Goal: Transaction & Acquisition: Book appointment/travel/reservation

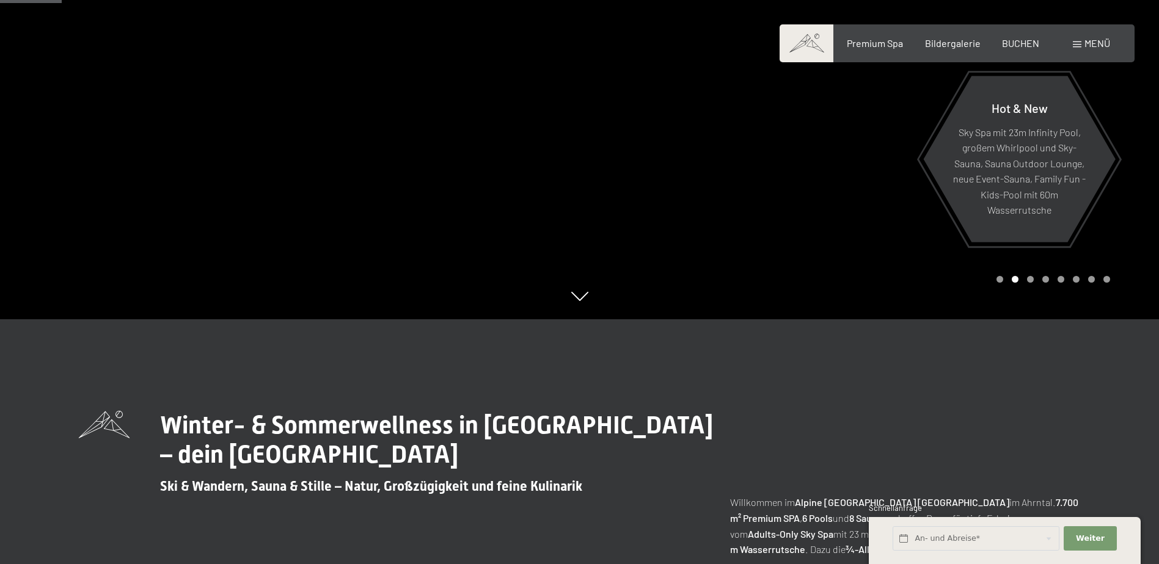
scroll to position [244, 0]
click at [1021, 50] on div "Buchen Anfragen Premium Spa Bildergalerie BUCHEN Menü DE IT EN Gutschein Bilder…" at bounding box center [957, 43] width 306 height 13
click at [1021, 36] on span "BUCHEN" at bounding box center [1020, 41] width 37 height 12
click at [1027, 42] on span "BUCHEN" at bounding box center [1020, 41] width 37 height 12
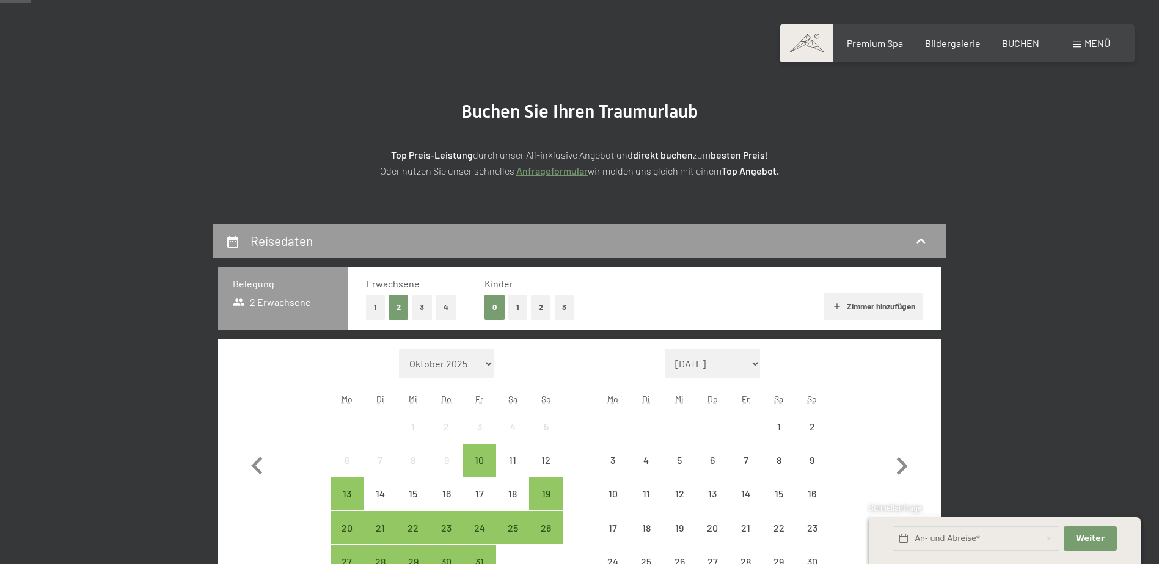
scroll to position [122, 0]
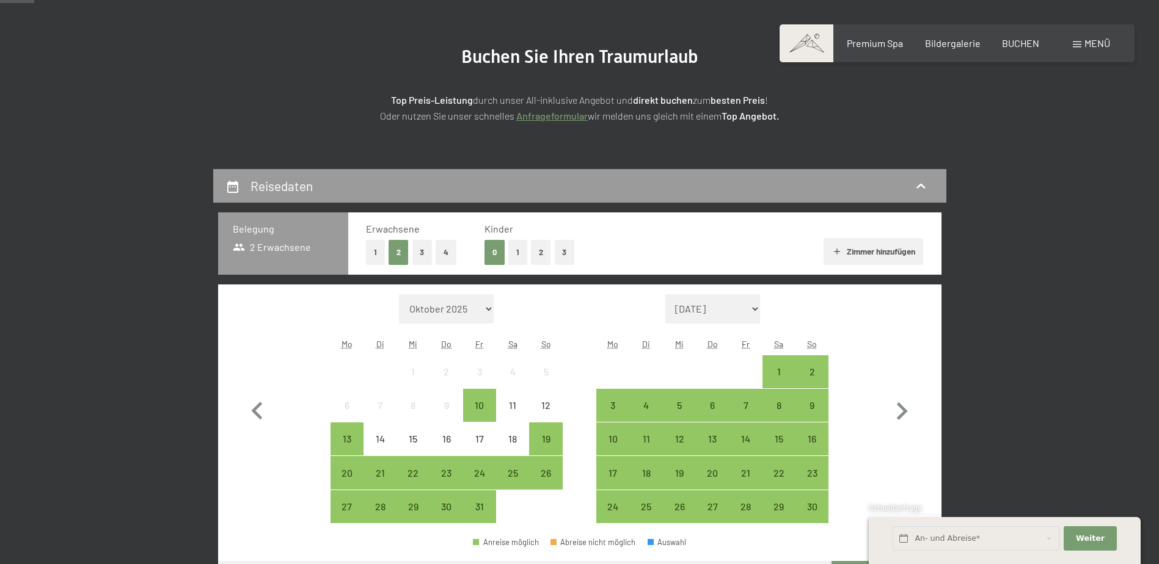
click at [540, 252] on button "2" at bounding box center [541, 252] width 20 height 25
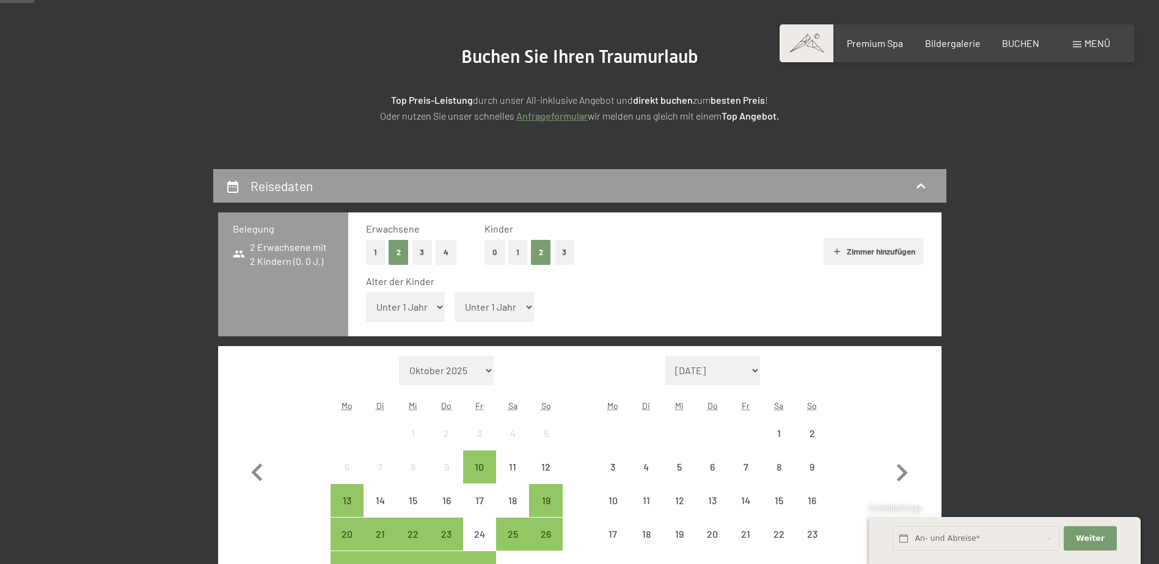
click at [408, 317] on select "Unter 1 Jahr 1 Jahr 2 Jahre 3 Jahre 4 Jahre 5 Jahre 6 Jahre 7 Jahre 8 Jahre 9 J…" at bounding box center [405, 307] width 79 height 29
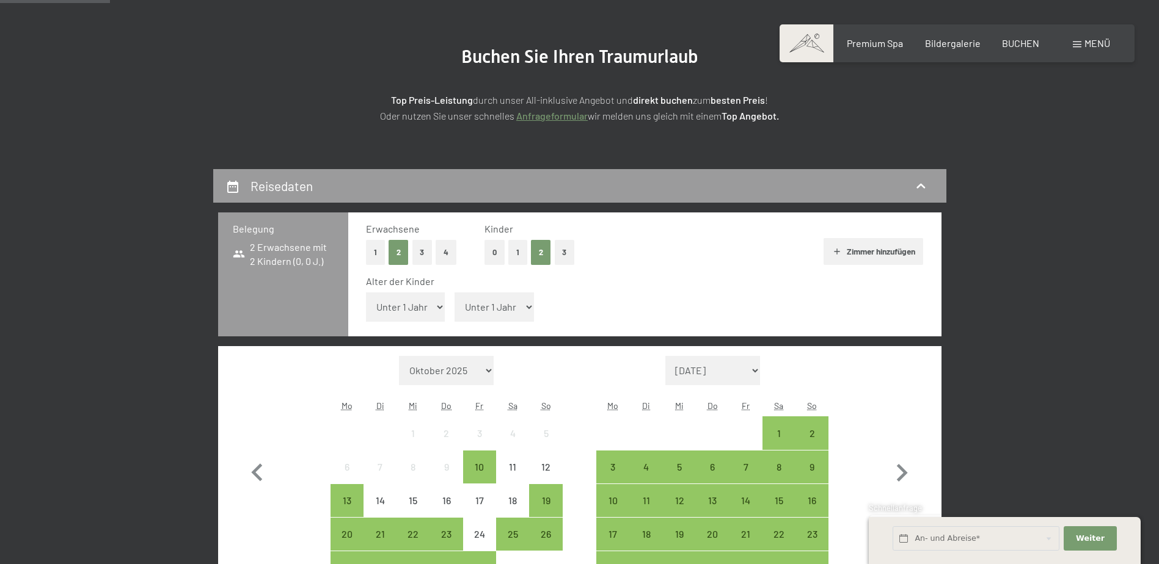
click at [418, 301] on select "Unter 1 Jahr 1 Jahr 2 Jahre 3 Jahre 4 Jahre 5 Jahre 6 Jahre 7 Jahre 8 Jahre 9 J…" at bounding box center [405, 307] width 79 height 29
select select "9"
click at [366, 293] on select "Unter 1 Jahr 1 Jahr 2 Jahre 3 Jahre 4 Jahre 5 Jahre 6 Jahre 7 Jahre 8 Jahre 9 J…" at bounding box center [405, 307] width 79 height 29
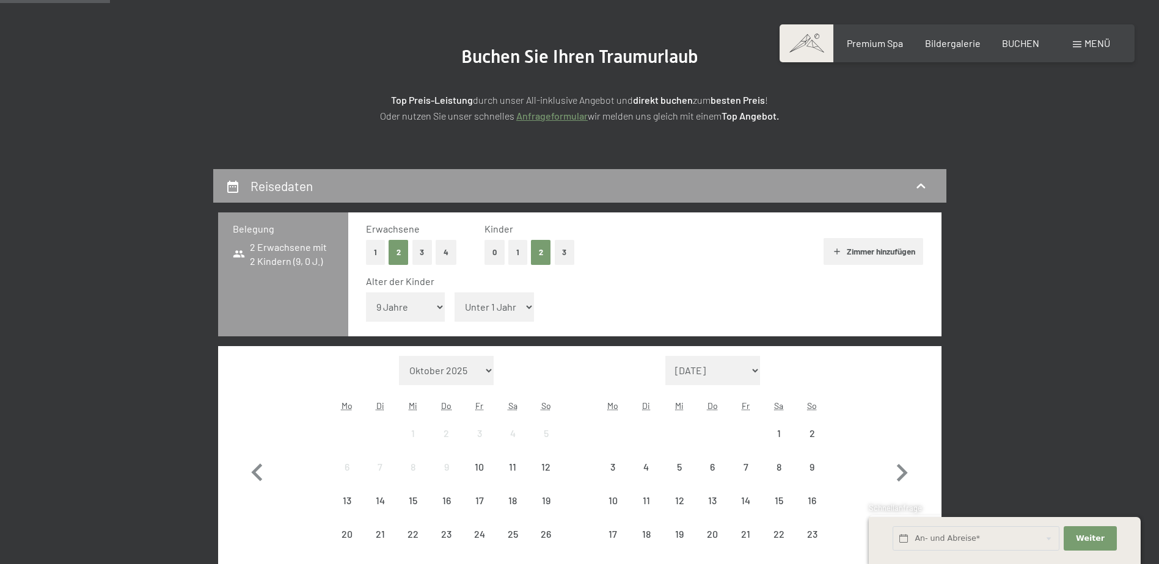
click at [498, 311] on select "Unter 1 Jahr 1 Jahr 2 Jahre 3 Jahre 4 Jahre 5 Jahre 6 Jahre 7 Jahre 8 Jahre 9 J…" at bounding box center [493, 307] width 79 height 29
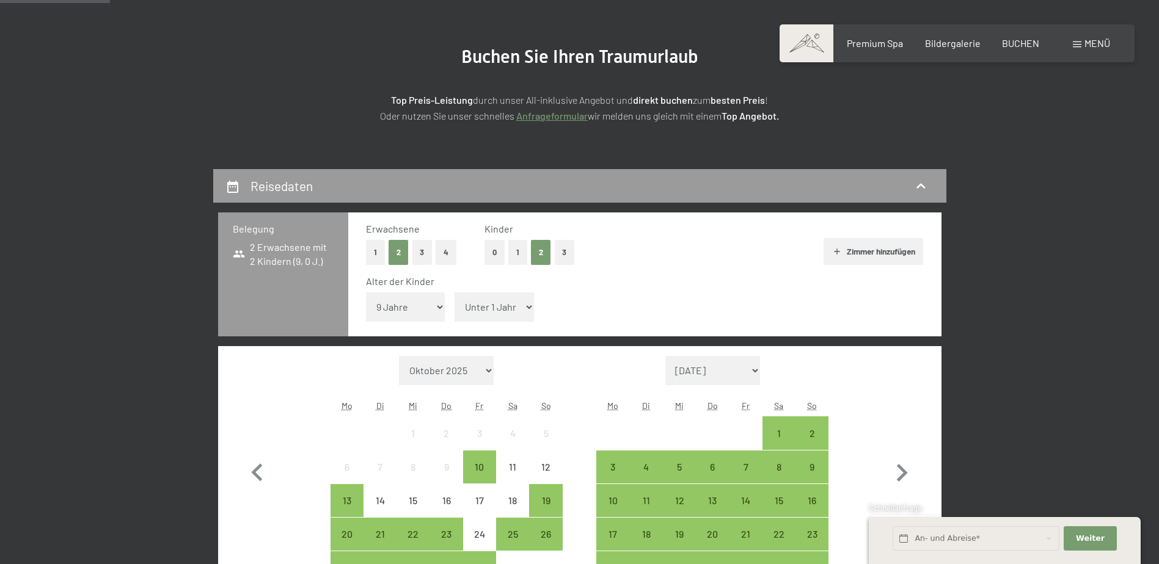
select select "10"
click at [454, 293] on select "Unter 1 Jahr 1 Jahr 2 Jahre 3 Jahre 4 Jahre 5 Jahre 6 Jahre 7 Jahre 8 Jahre 9 J…" at bounding box center [493, 307] width 79 height 29
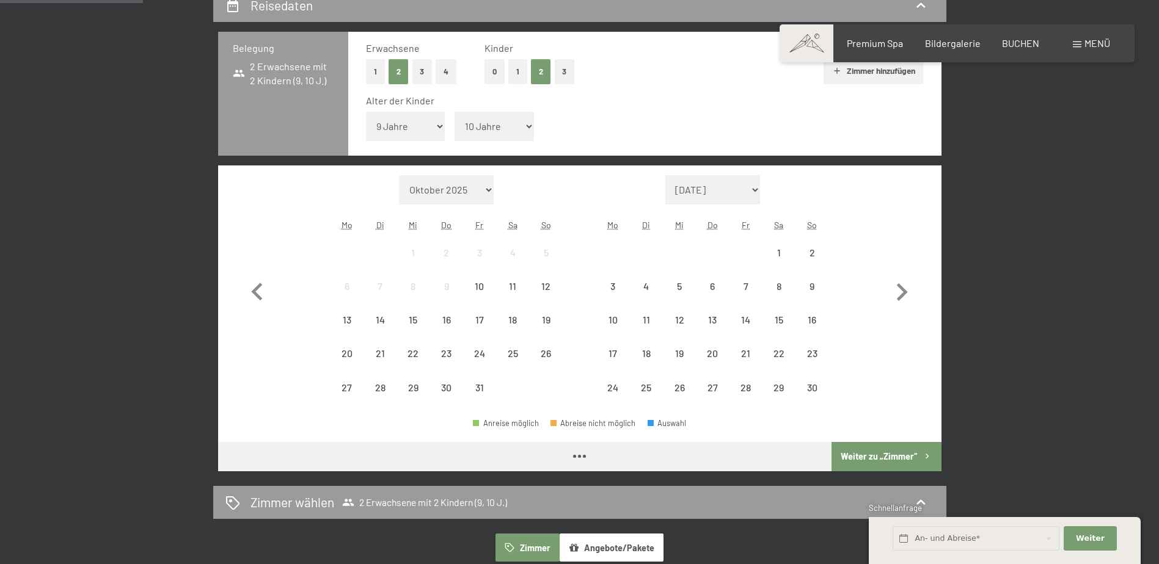
scroll to position [305, 0]
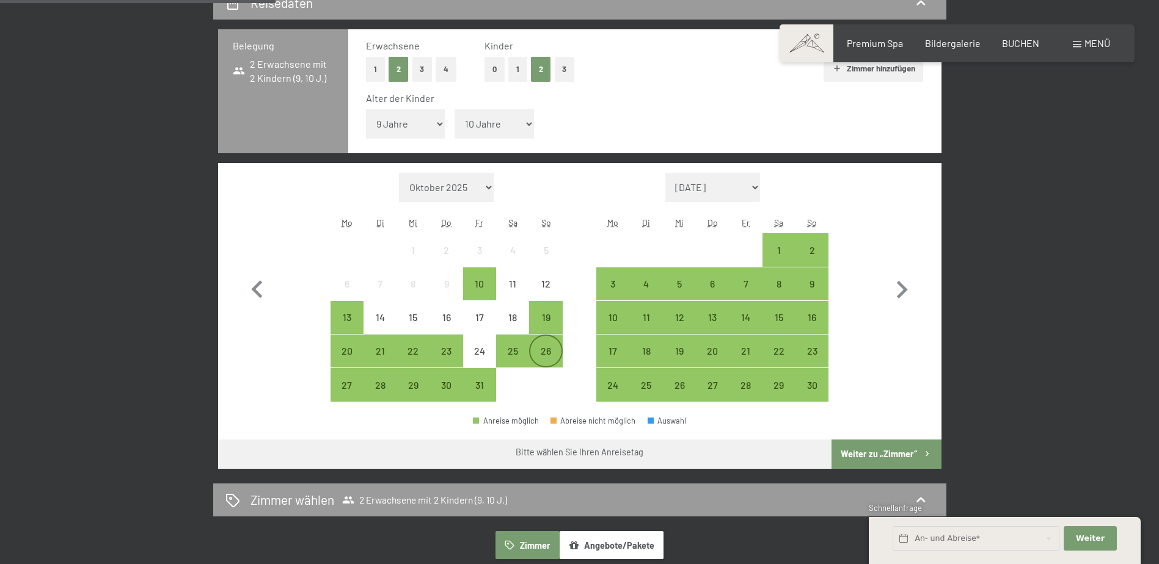
click at [548, 347] on div "26" at bounding box center [545, 361] width 31 height 31
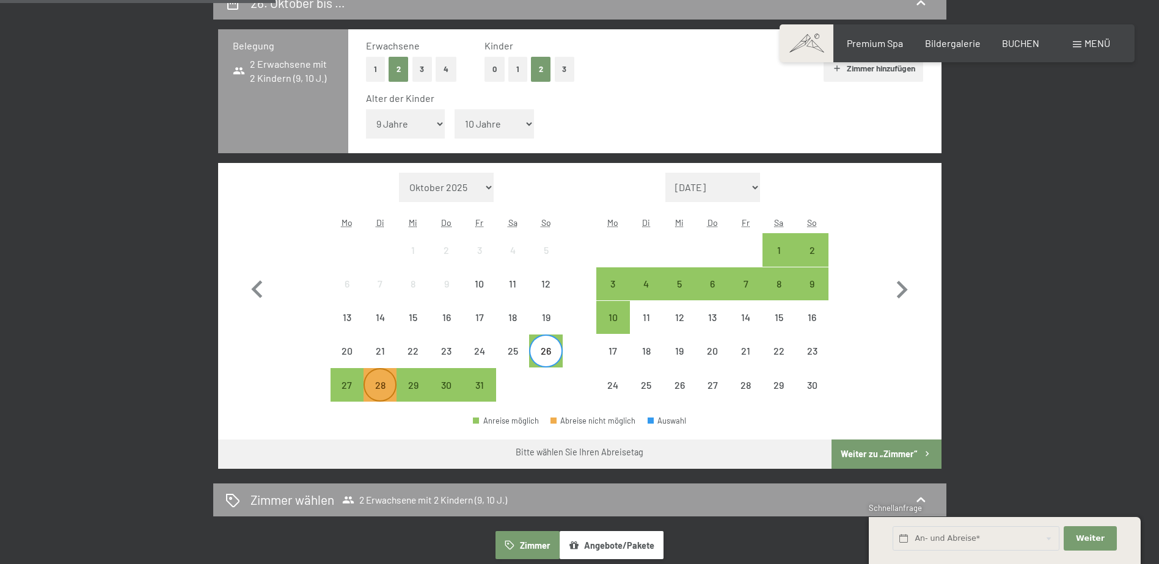
click at [375, 390] on div "28" at bounding box center [380, 395] width 31 height 31
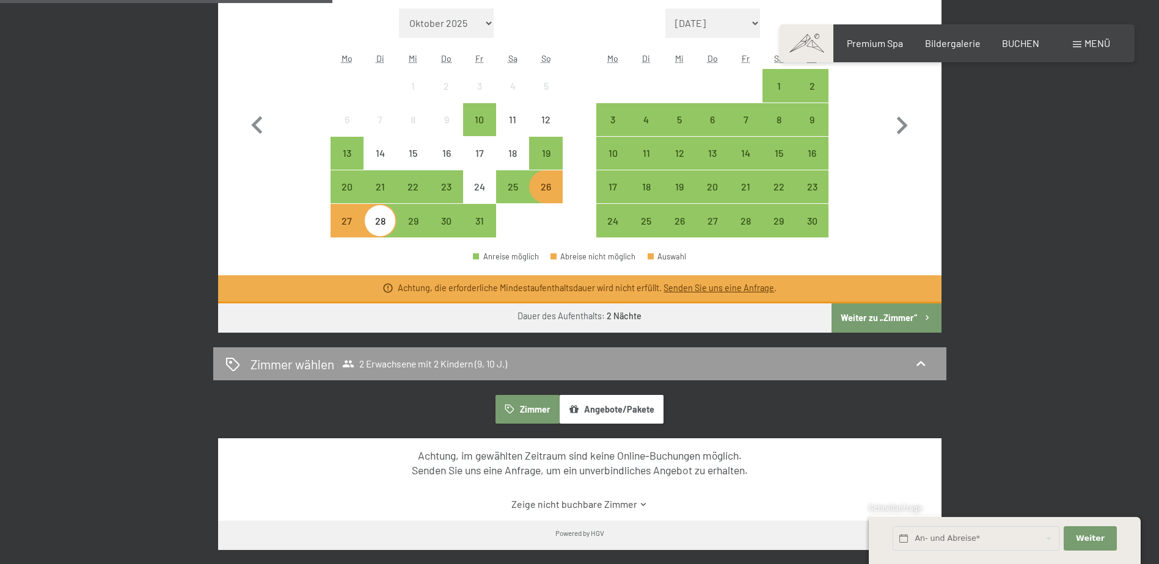
scroll to position [550, 0]
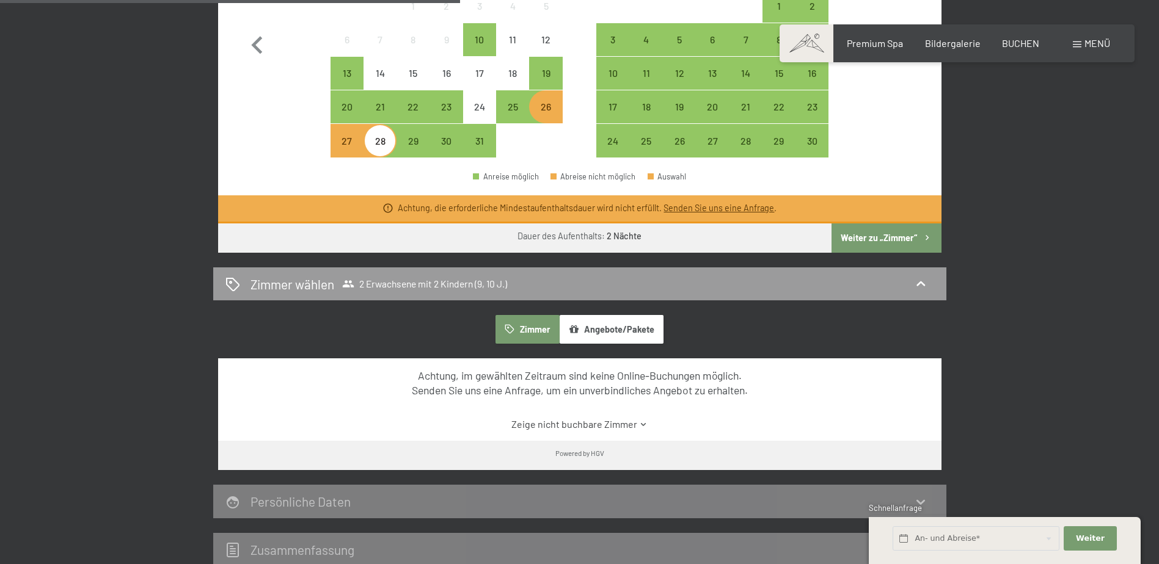
click at [864, 249] on button "Weiter zu „Zimmer“" at bounding box center [885, 238] width 109 height 29
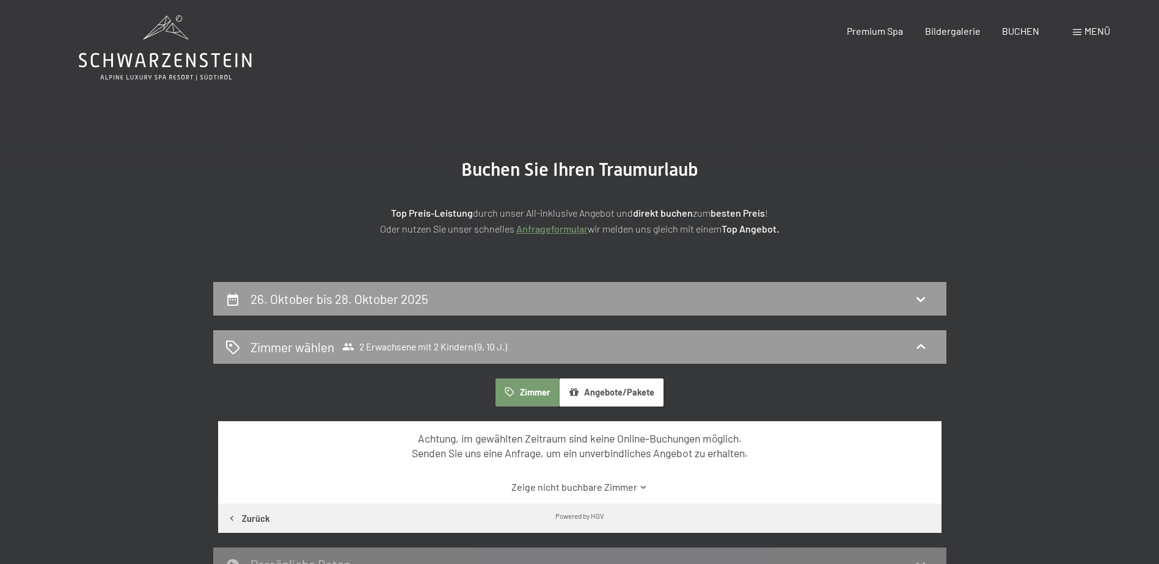
scroll to position [0, 0]
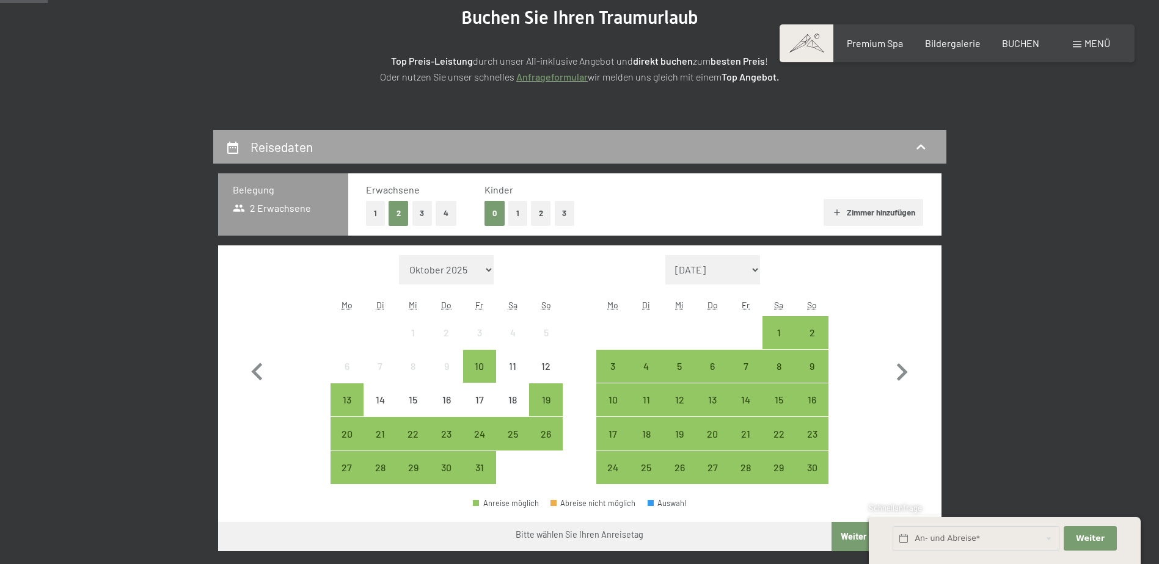
scroll to position [183, 0]
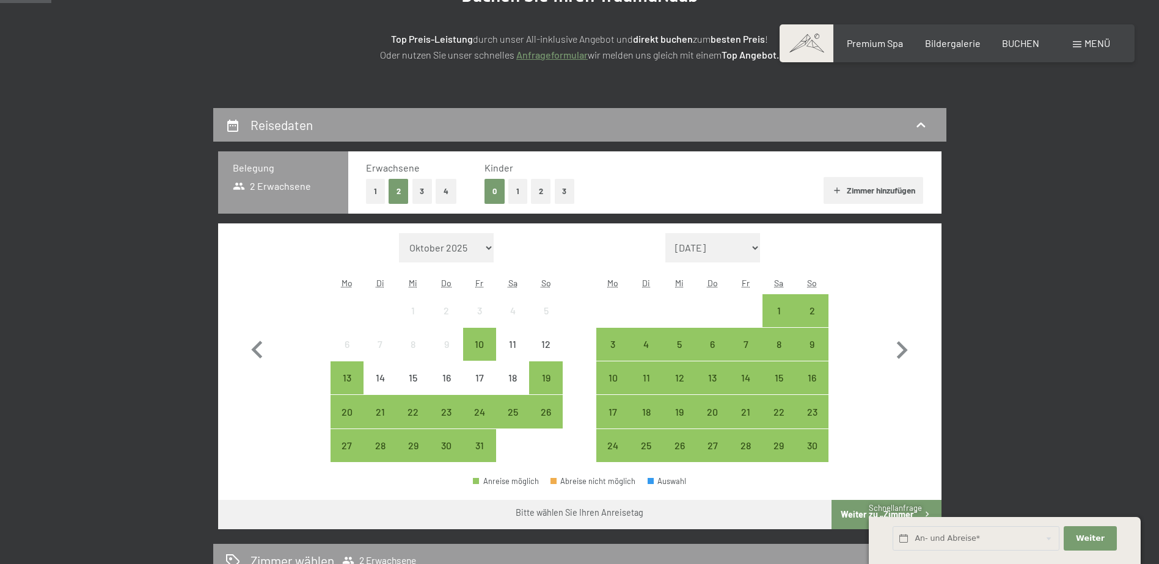
click at [542, 191] on button "2" at bounding box center [541, 191] width 20 height 25
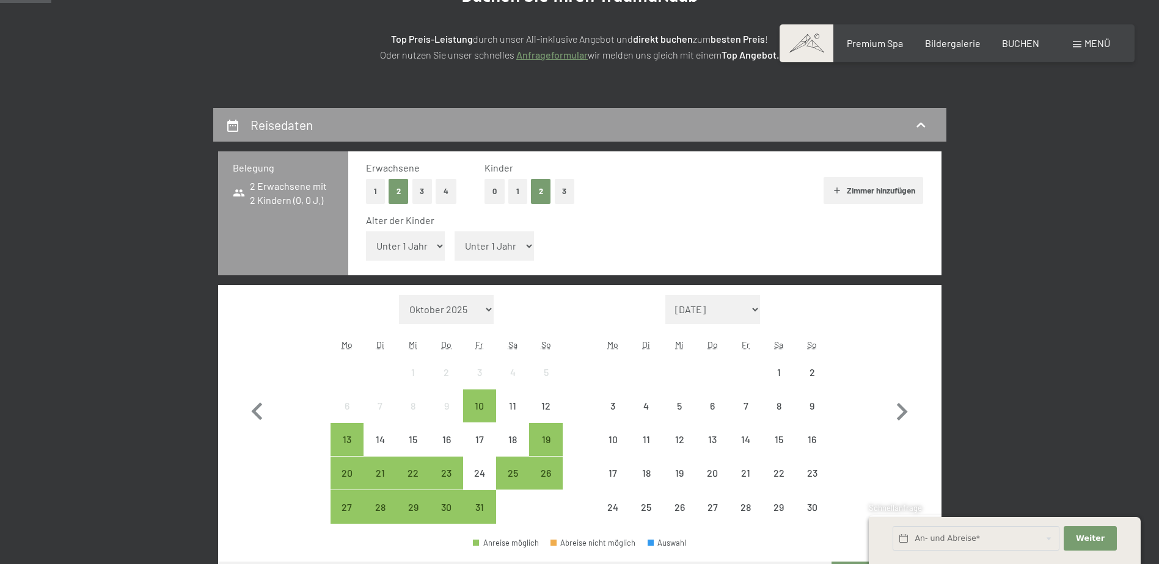
click at [414, 244] on select "Unter 1 Jahr 1 Jahr 2 Jahre 3 Jahre 4 Jahre 5 Jahre 6 Jahre 7 Jahre 8 Jahre 9 J…" at bounding box center [405, 245] width 79 height 29
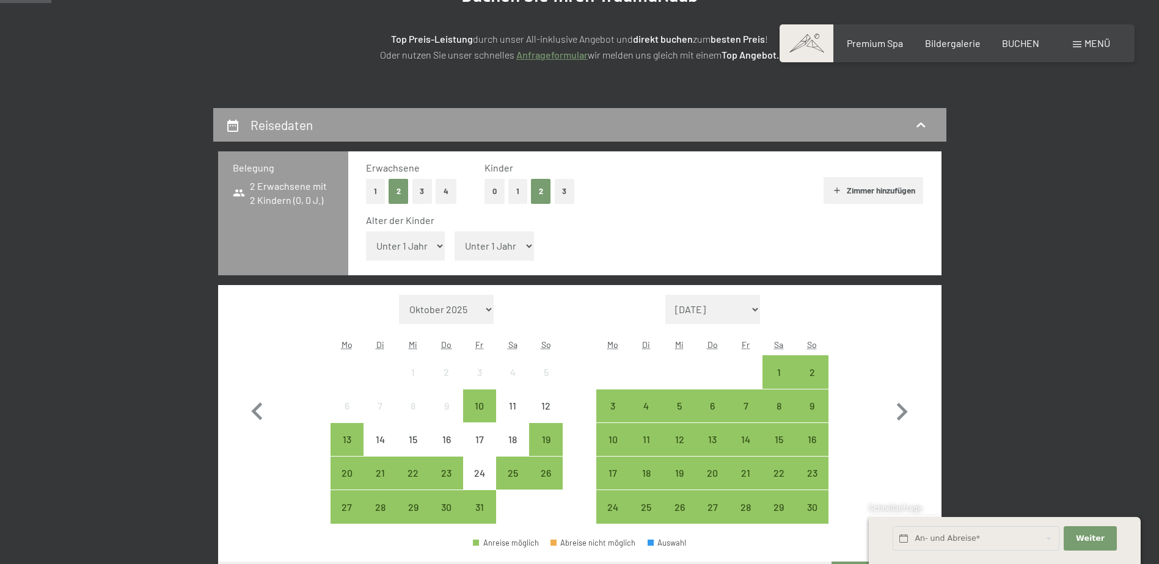
select select "9"
click at [366, 231] on select "Unter 1 Jahr 1 Jahr 2 Jahre 3 Jahre 4 Jahre 5 Jahre 6 Jahre 7 Jahre 8 Jahre 9 J…" at bounding box center [405, 245] width 79 height 29
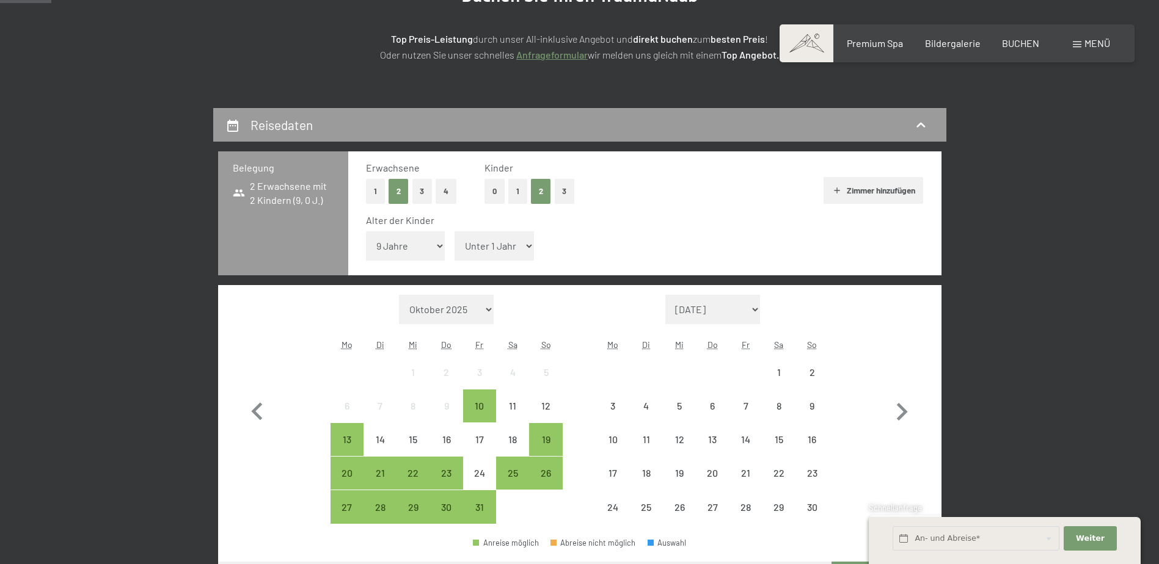
click at [504, 245] on select "Unter 1 Jahr 1 Jahr 2 Jahre 3 Jahre 4 Jahre 5 Jahre 6 Jahre 7 Jahre 8 Jahre 9 J…" at bounding box center [493, 245] width 79 height 29
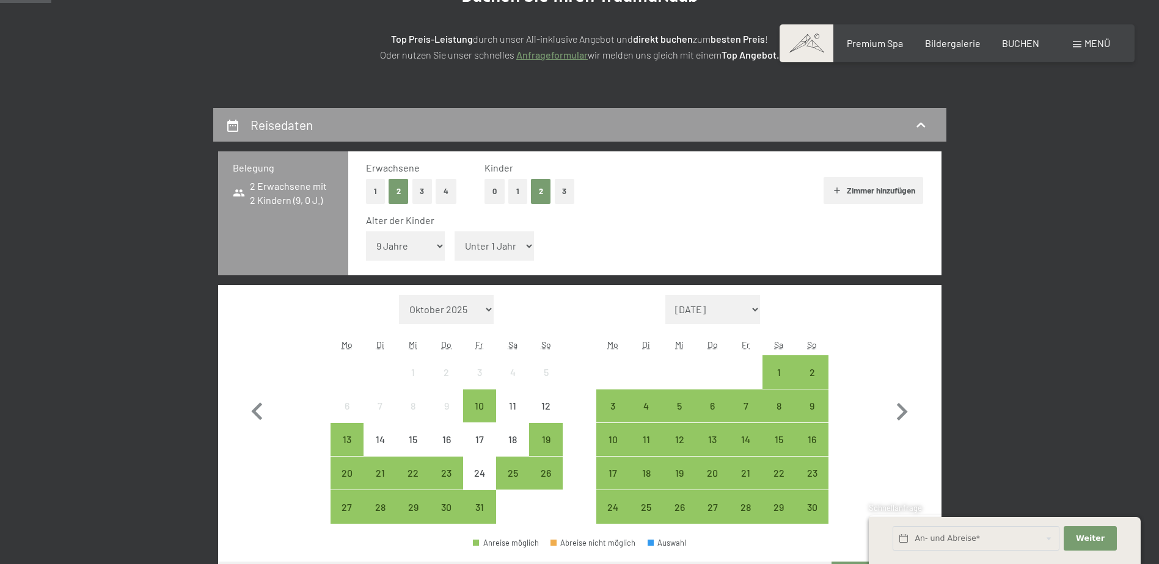
select select "10"
click at [454, 231] on select "Unter 1 Jahr 1 Jahr 2 Jahre 3 Jahre 4 Jahre 5 Jahre 6 Jahre 7 Jahre 8 Jahre 9 J…" at bounding box center [493, 245] width 79 height 29
click at [518, 473] on div "25" at bounding box center [512, 483] width 31 height 31
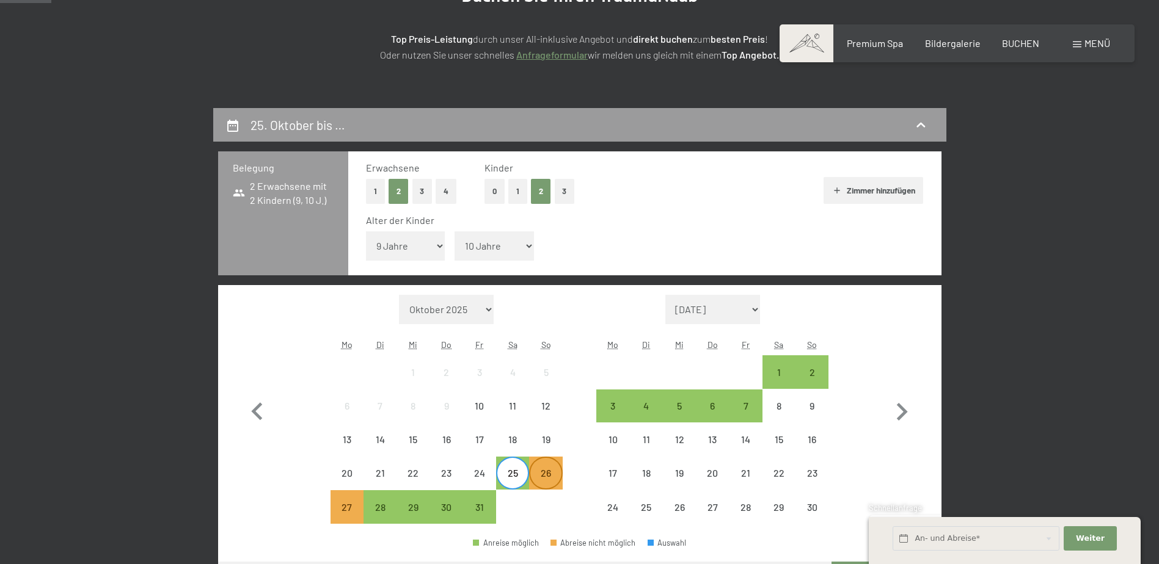
click at [548, 475] on div "26" at bounding box center [545, 483] width 31 height 31
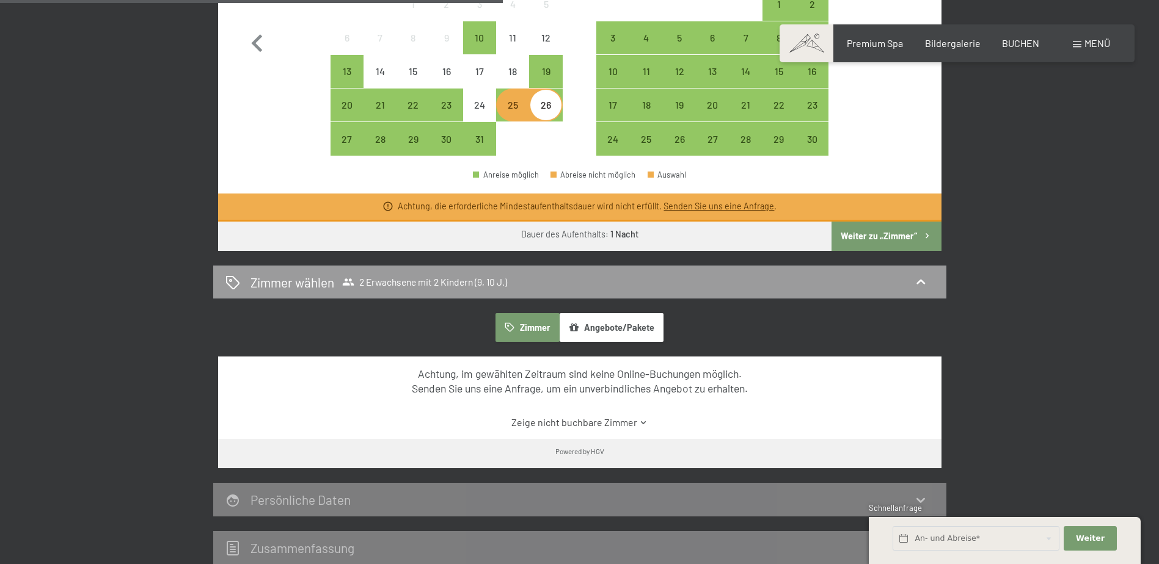
scroll to position [550, 0]
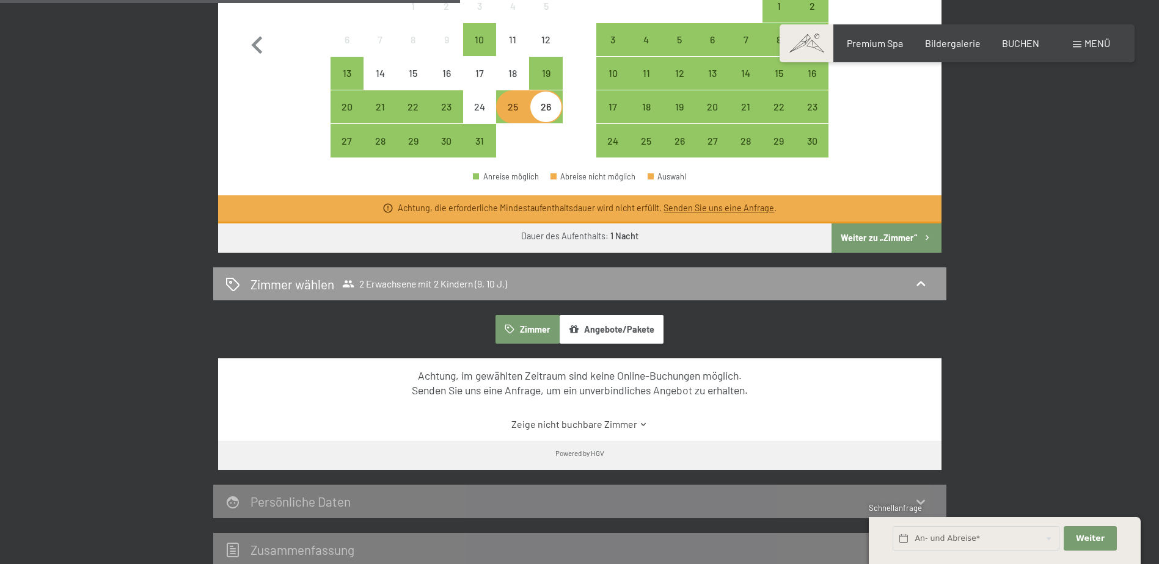
click at [147, 243] on div "25. Oktober bis 26. Oktober 2025 Belegung 2 Erwachsene mit 2 Kindern (9, 10 J.)…" at bounding box center [579, 154] width 925 height 824
click at [511, 104] on div "25" at bounding box center [512, 117] width 31 height 31
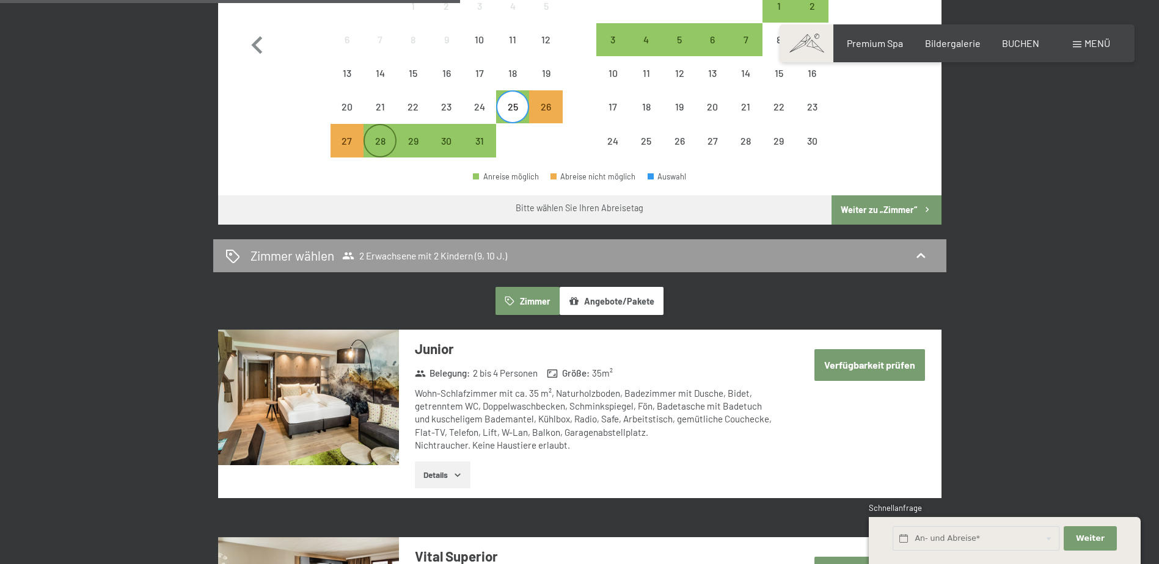
click at [376, 140] on div "28" at bounding box center [380, 151] width 31 height 31
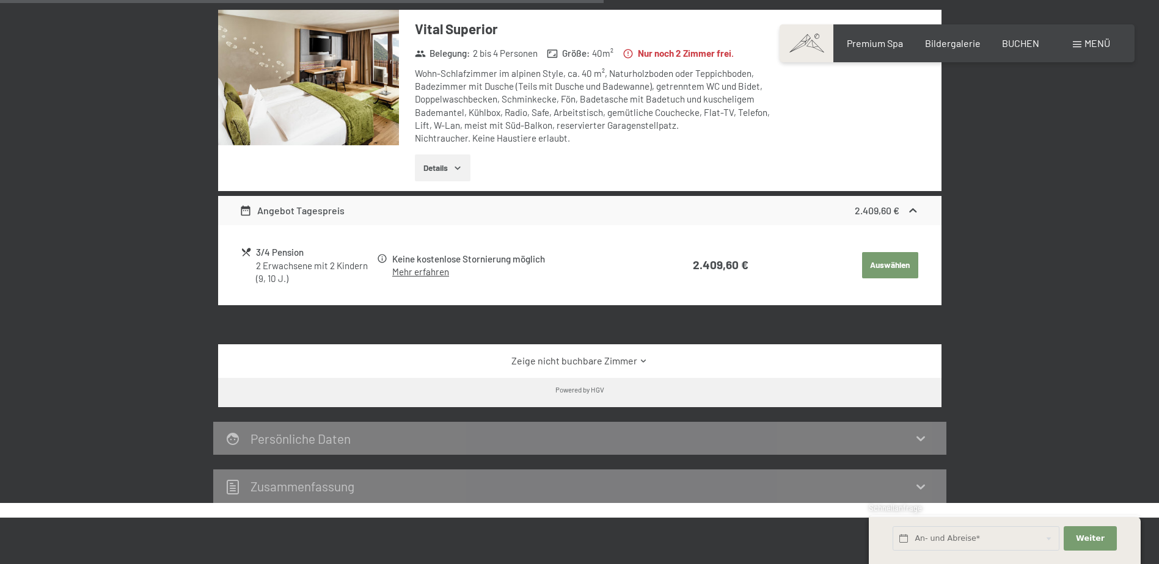
scroll to position [855, 0]
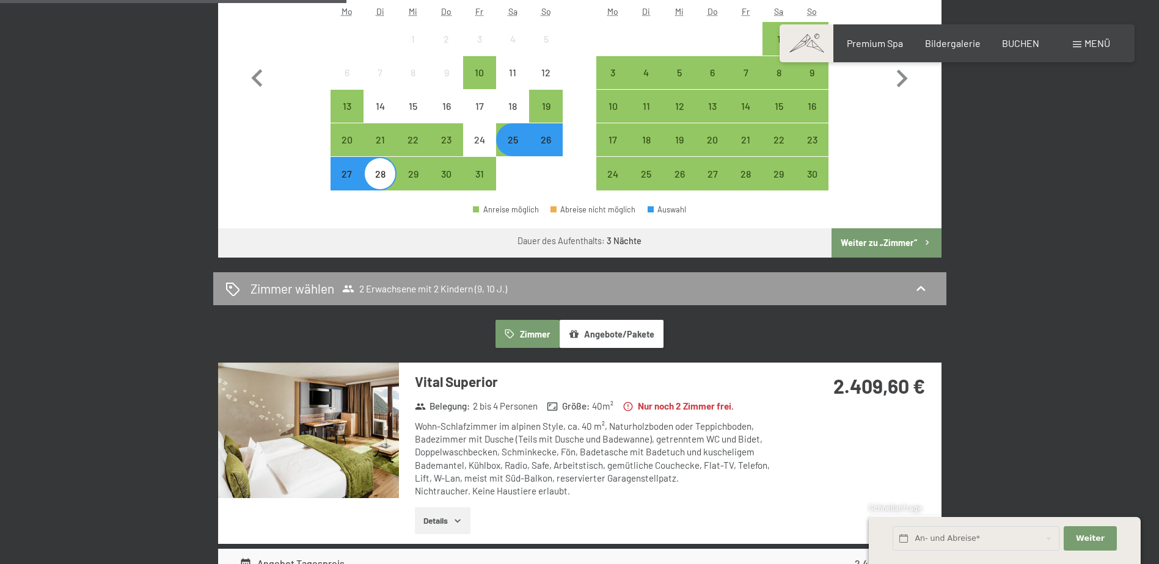
scroll to position [489, 0]
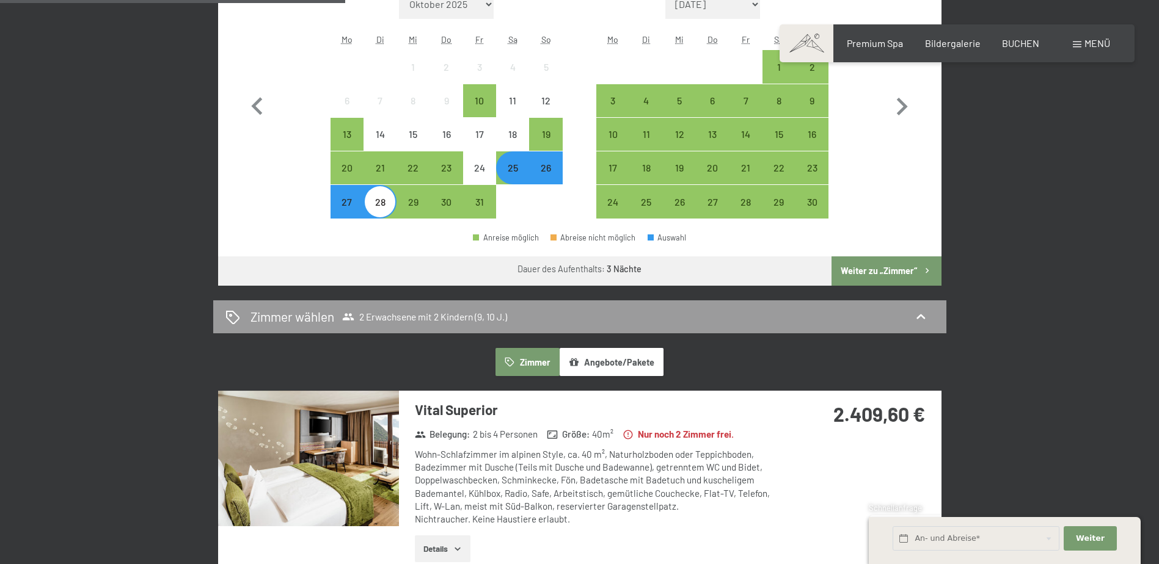
click at [548, 172] on div "26" at bounding box center [545, 178] width 31 height 31
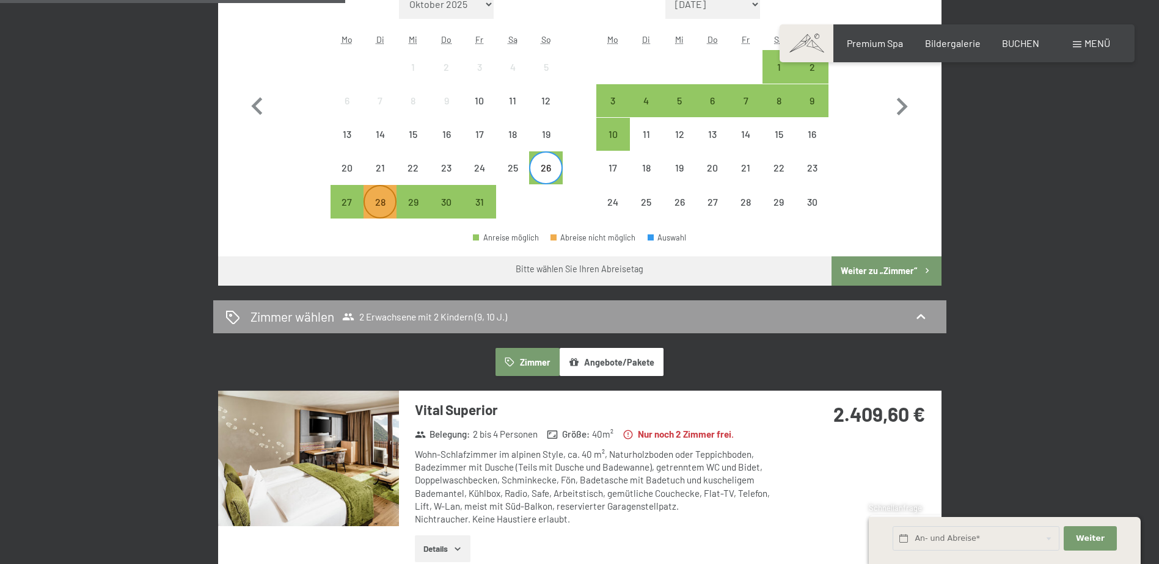
click at [380, 200] on div "28" at bounding box center [380, 212] width 31 height 31
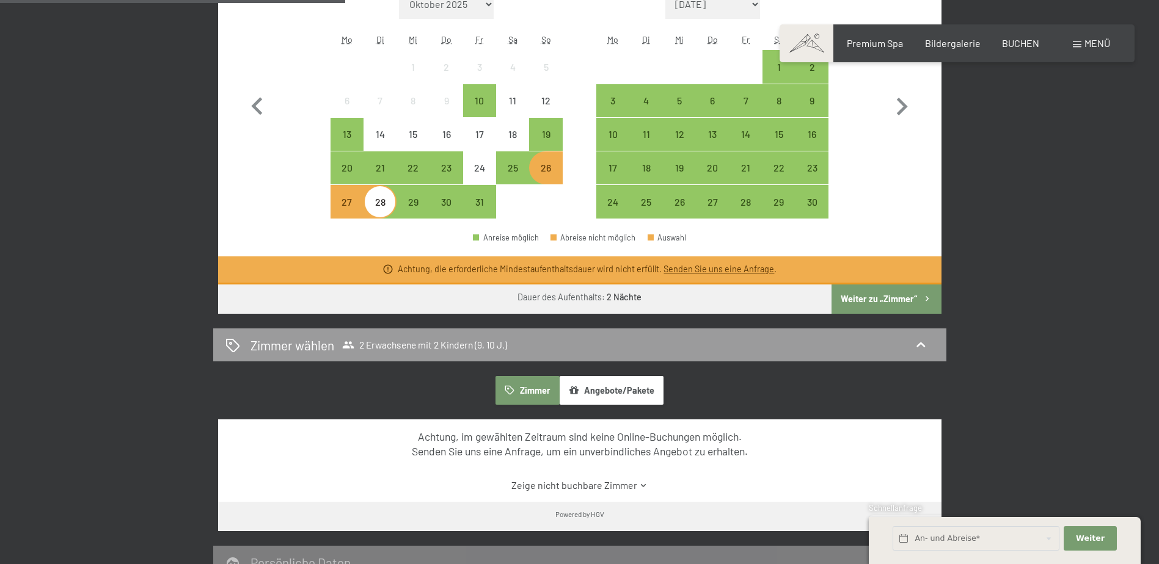
click at [579, 196] on div "Monat/Jahr Oktober 2025 [DATE] Dezember 2025 Januar 2026 Februar 2026 März 2026…" at bounding box center [579, 105] width 680 height 230
click at [475, 202] on div "31" at bounding box center [479, 212] width 31 height 31
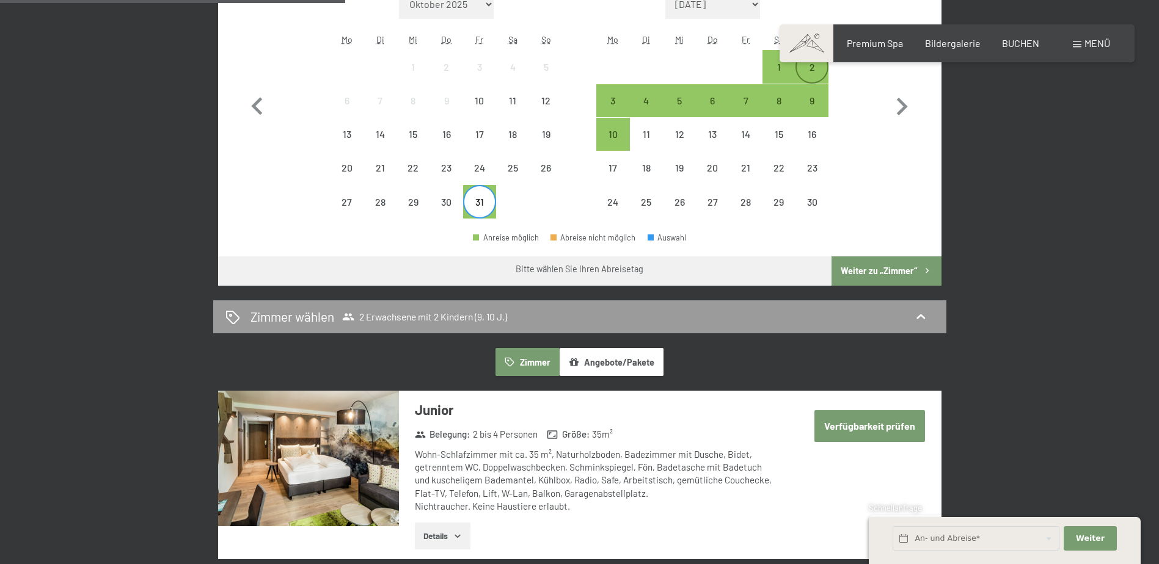
click at [807, 68] on div "2" at bounding box center [811, 77] width 31 height 31
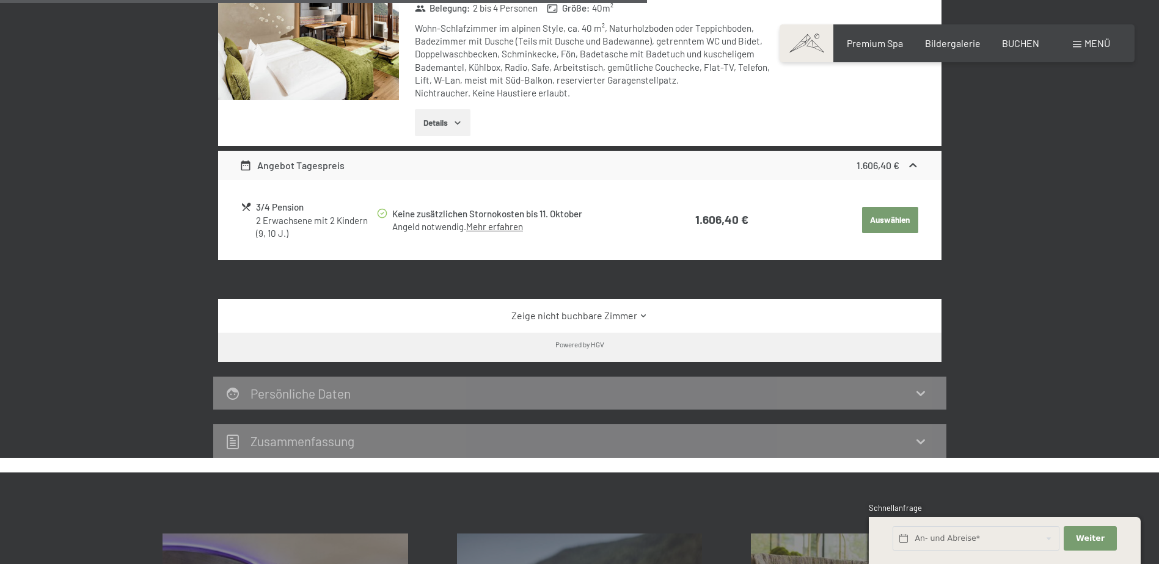
scroll to position [916, 0]
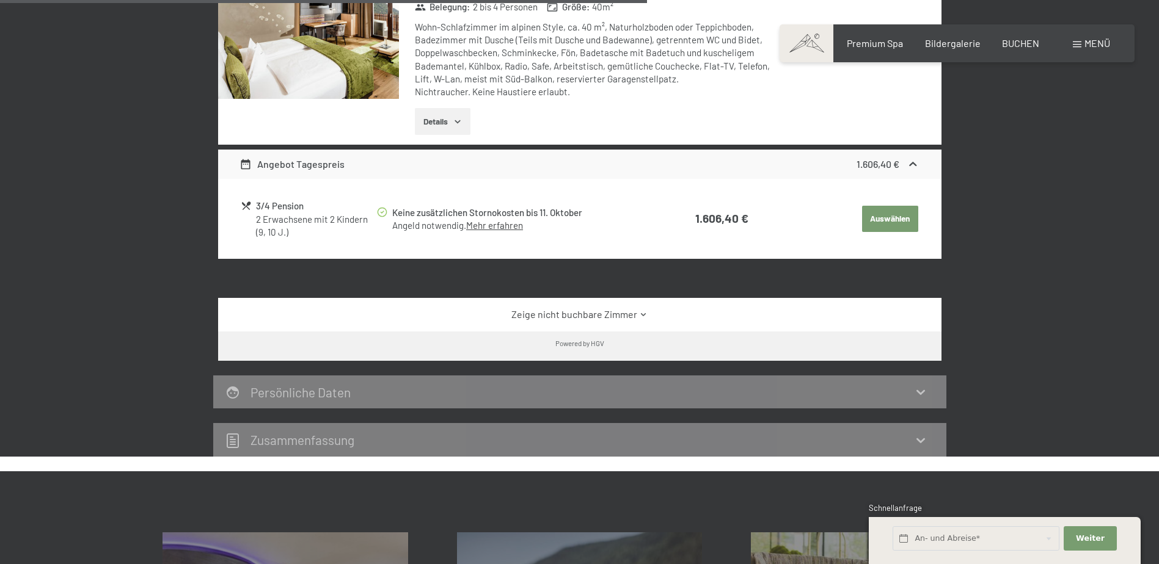
click at [580, 315] on link "Zeige nicht buchbare Zimmer" at bounding box center [579, 314] width 680 height 13
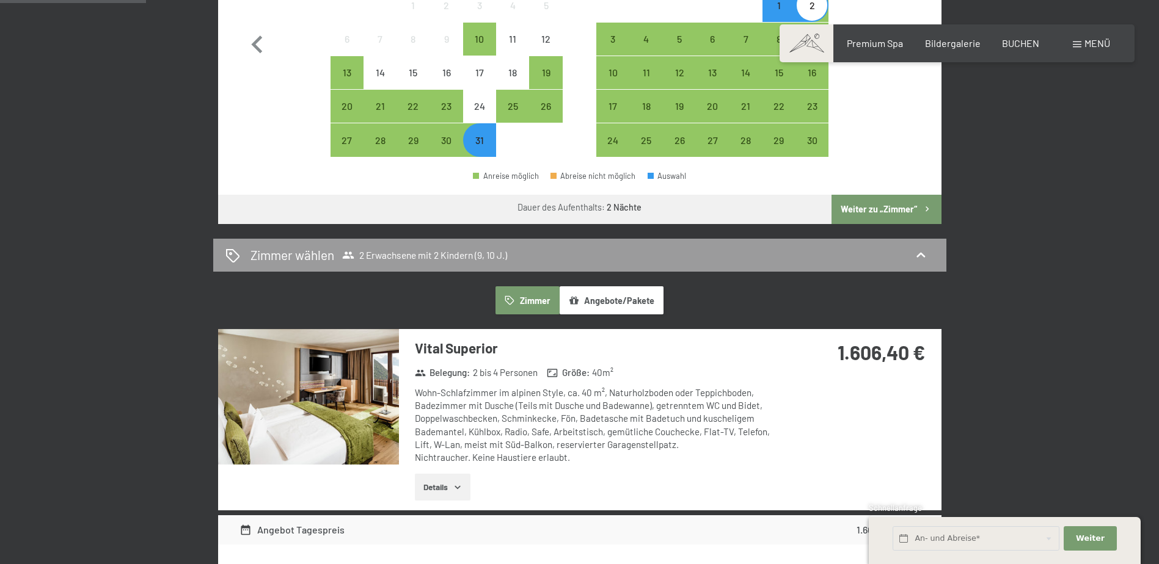
scroll to position [550, 0]
